Goal: Information Seeking & Learning: Learn about a topic

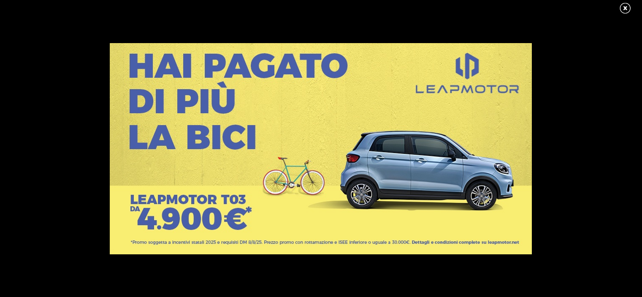
scroll to position [718, 0]
click at [629, 3] on link at bounding box center [629, 8] width 21 height 13
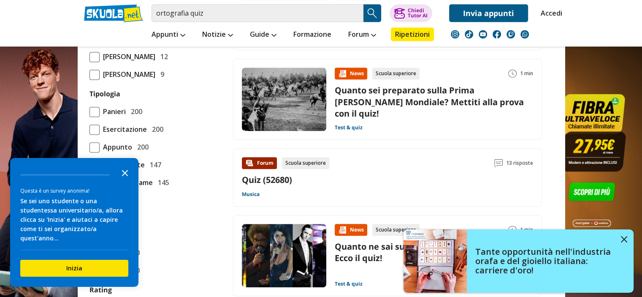
click at [123, 180] on icon "Close the survey" at bounding box center [125, 172] width 17 height 17
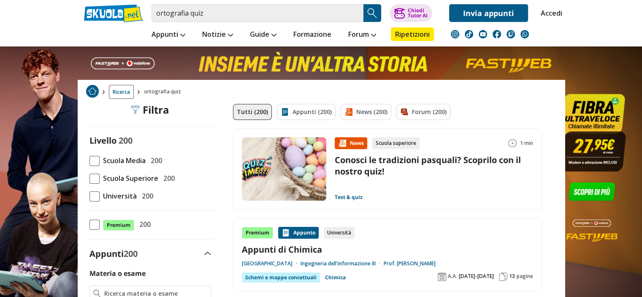
scroll to position [0, 0]
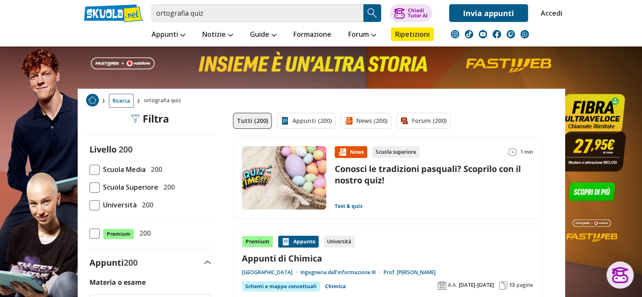
click at [373, 12] on img "Search Button" at bounding box center [372, 13] width 13 height 13
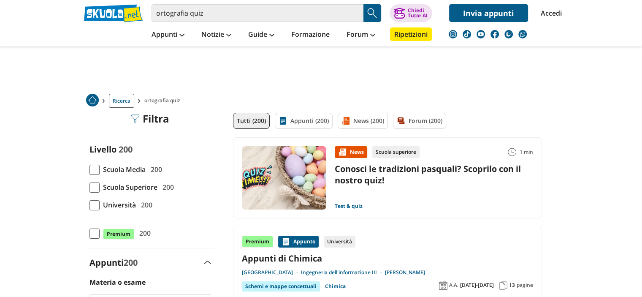
click at [93, 171] on span at bounding box center [95, 170] width 10 height 10
click at [90, 169] on input "Scuola Media 200" at bounding box center [90, 169] width 0 height 0
